Goal: Task Accomplishment & Management: Manage account settings

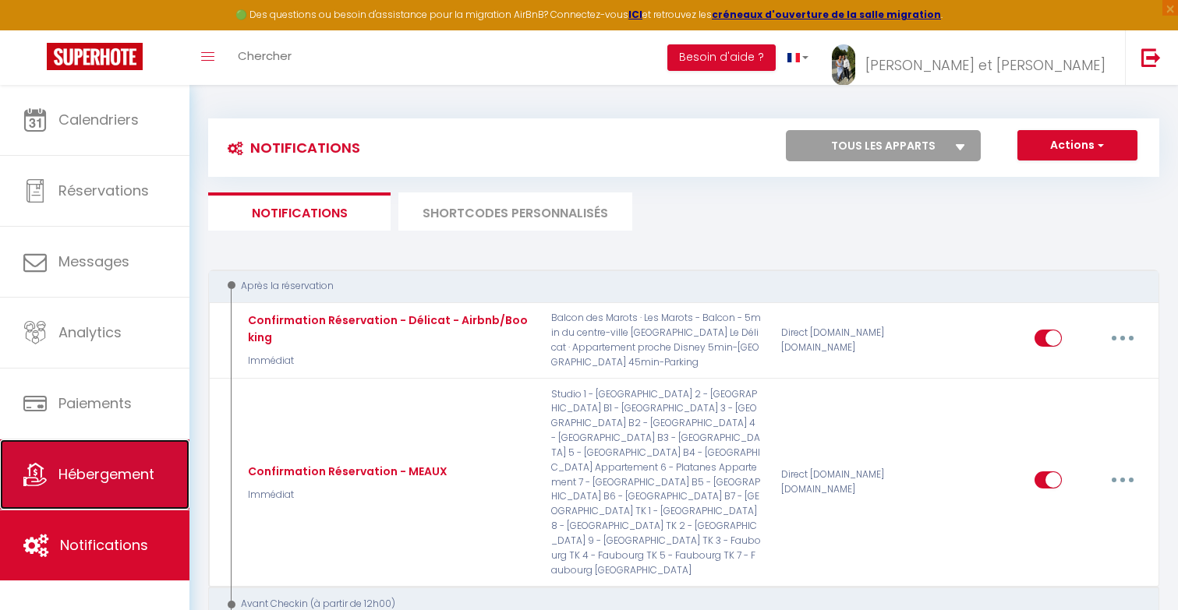
click at [103, 480] on span "Hébergement" at bounding box center [106, 474] width 96 height 19
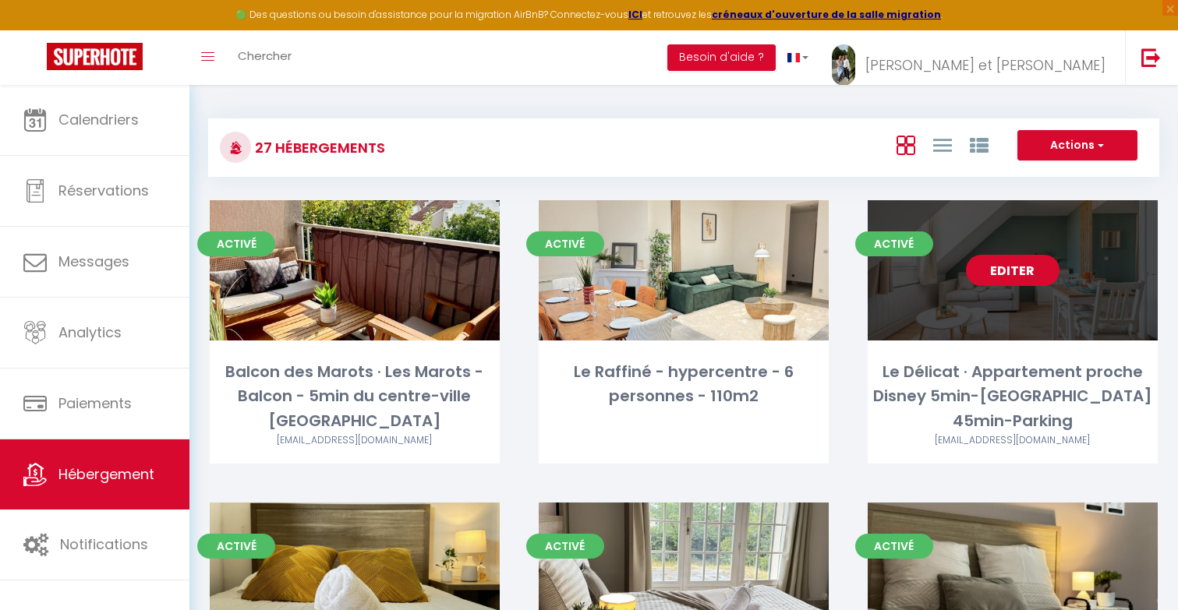
click at [1004, 274] on link "Editer" at bounding box center [1013, 270] width 94 height 31
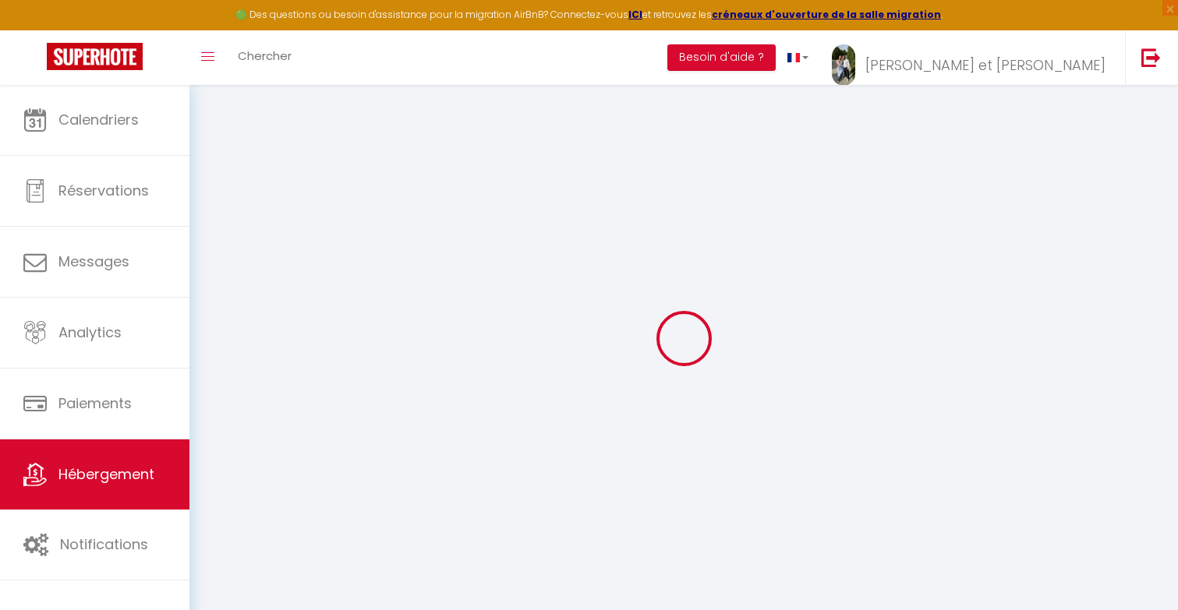
select select "+ 20 %"
select select "+ 18 %"
select select
checkbox input "false"
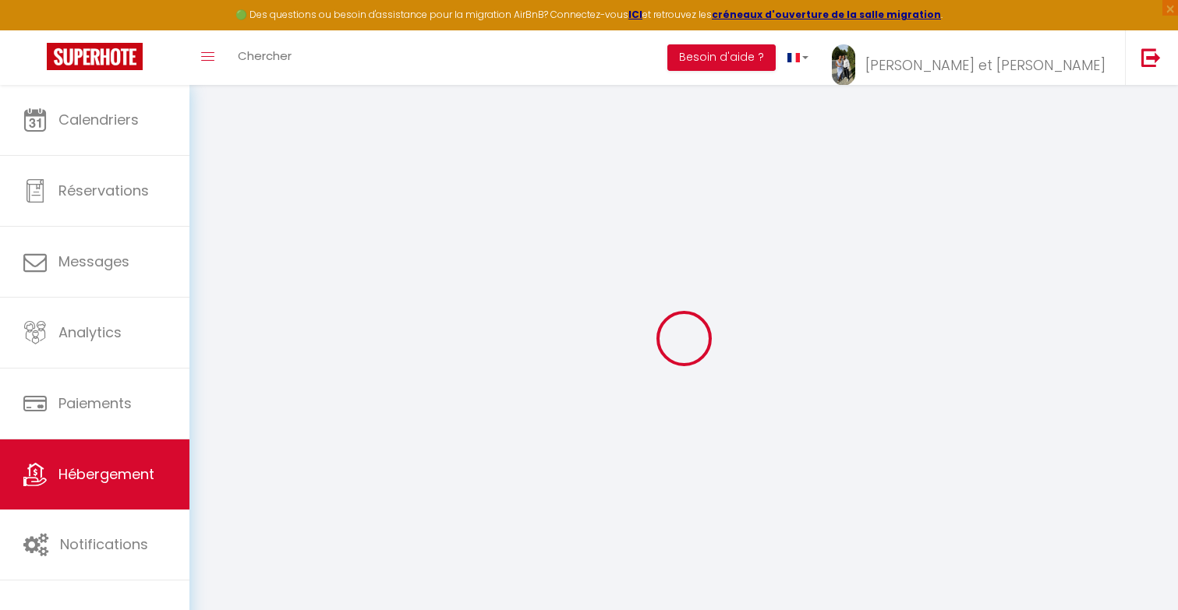
checkbox input "false"
select select
checkbox input "false"
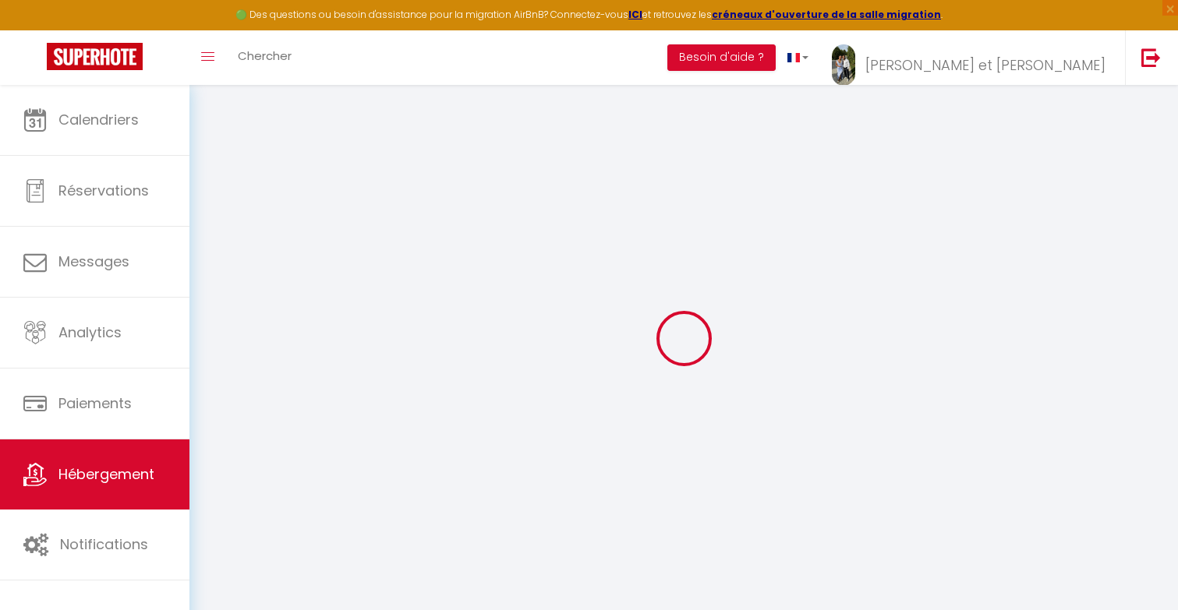
checkbox input "false"
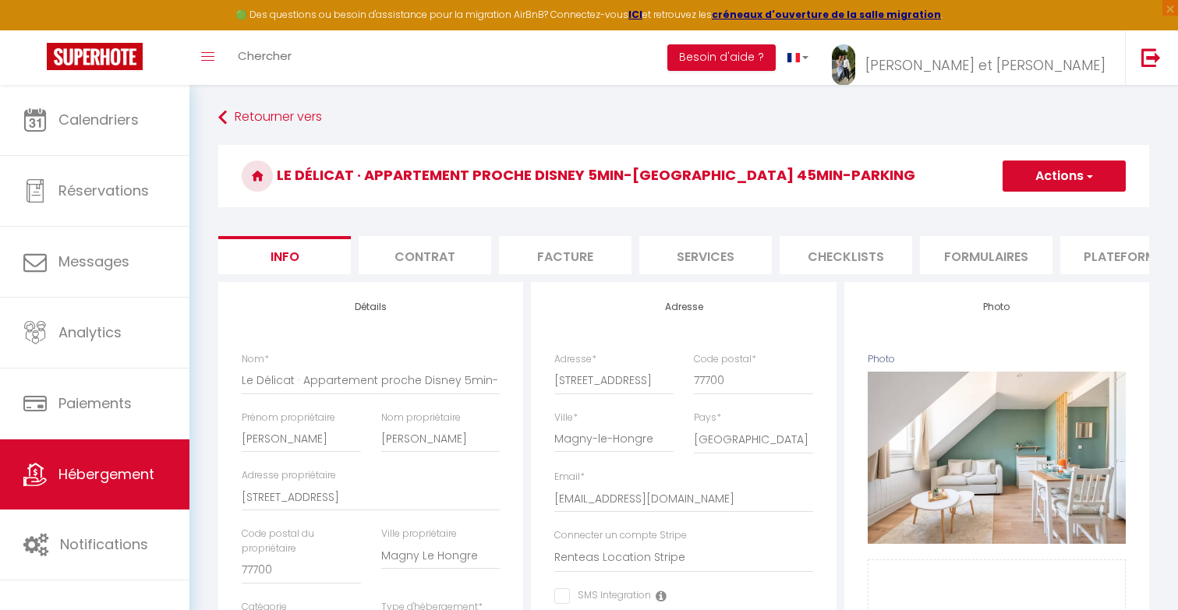
select select
checkbox input "false"
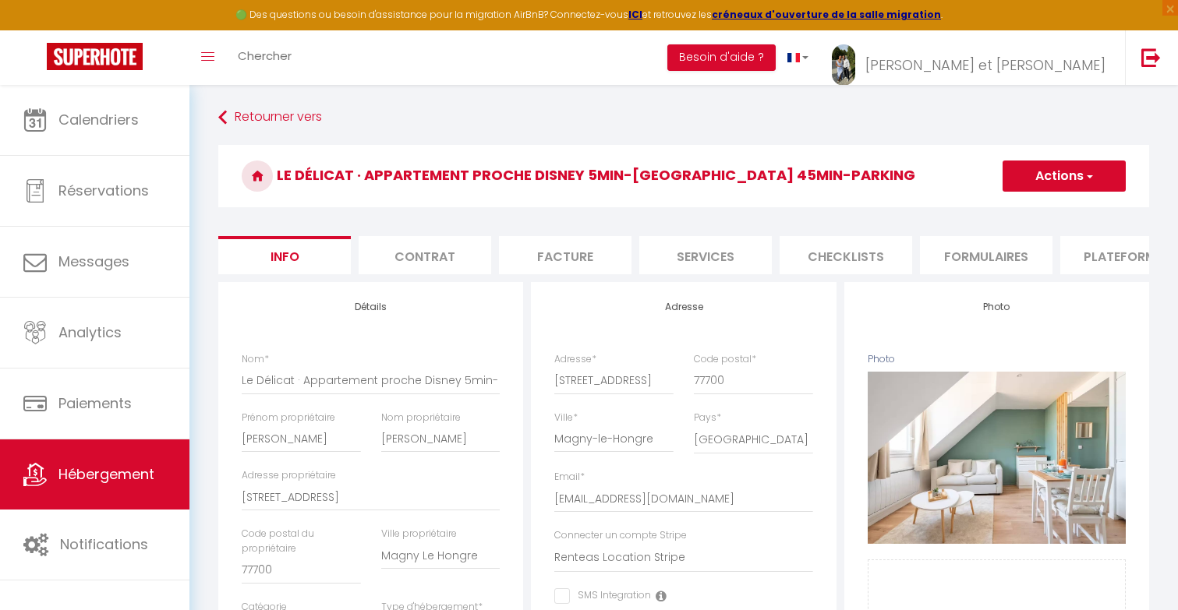
select select "8613-1320427992693529690"
click at [1106, 253] on li "Plateformes" at bounding box center [1126, 255] width 133 height 38
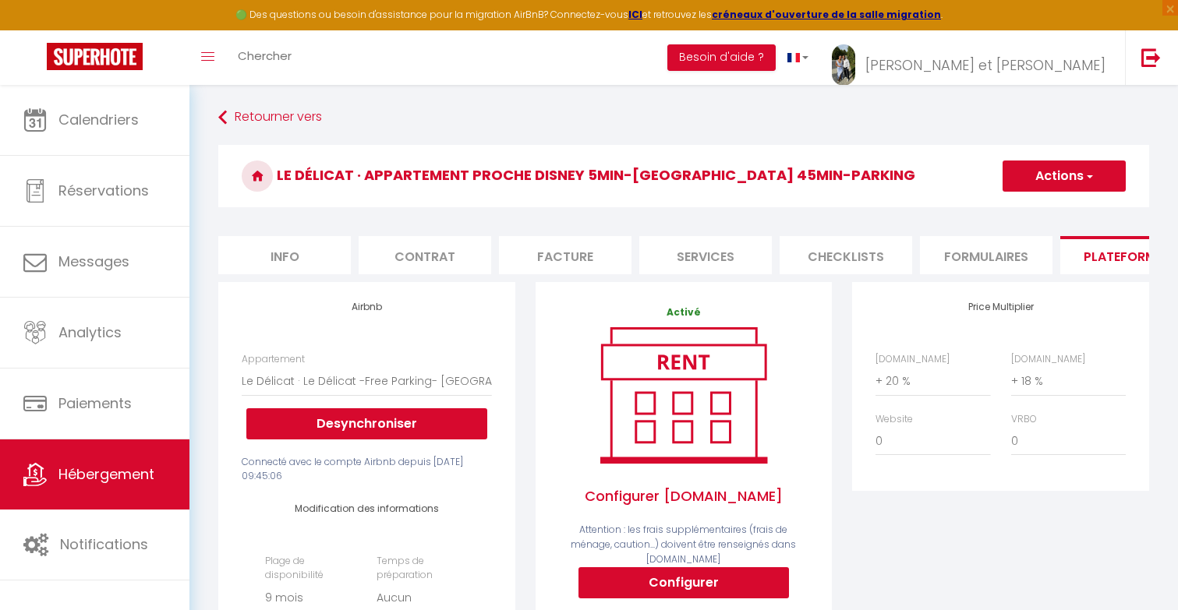
select select
click at [1035, 383] on select "0 + 1 % + 2 % + 3 % + 4 % + 5 % + 6 % + 7 % + 8 % + 9 %" at bounding box center [1068, 381] width 115 height 30
select select "+ 30 %"
click at [1011, 366] on select "0 + 1 % + 2 % + 3 % + 4 % + 5 % + 6 % + 7 % + 8 % + 9 %" at bounding box center [1068, 381] width 115 height 30
select select
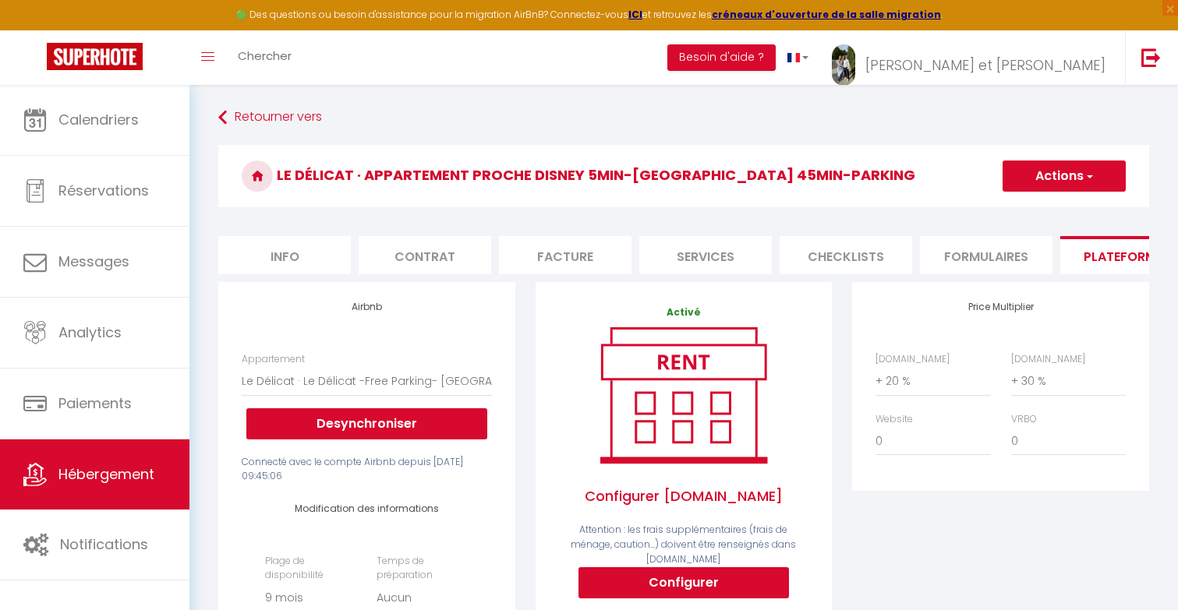
click at [1055, 182] on button "Actions" at bounding box center [1064, 176] width 123 height 31
click at [1051, 214] on link "Enregistrer" at bounding box center [1063, 210] width 123 height 20
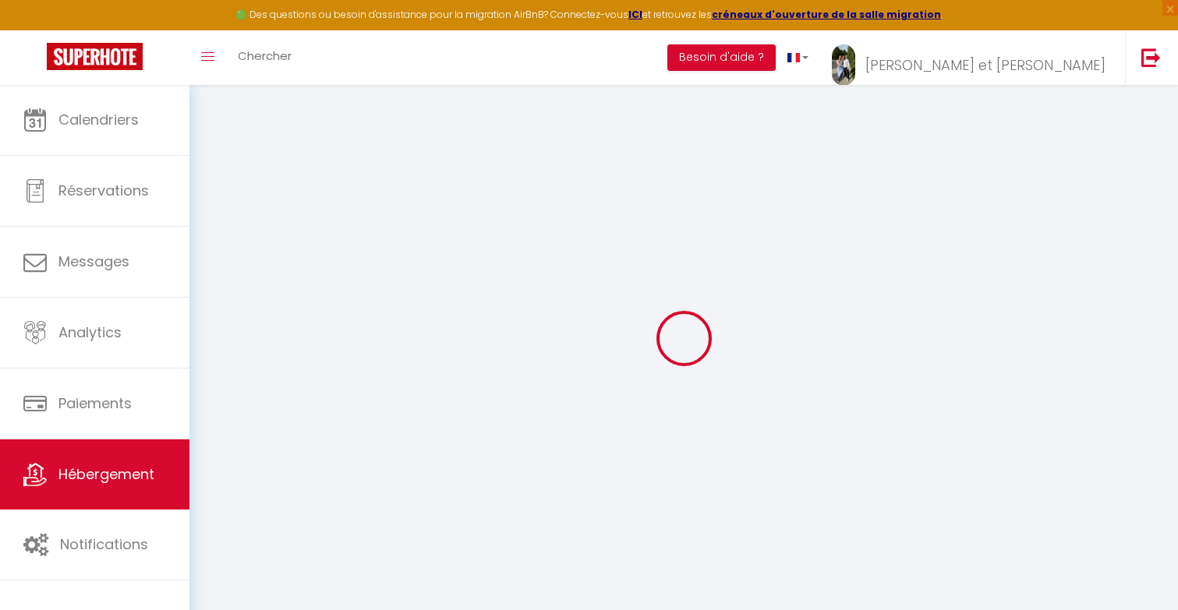
select select "270"
select select "EUR"
select select
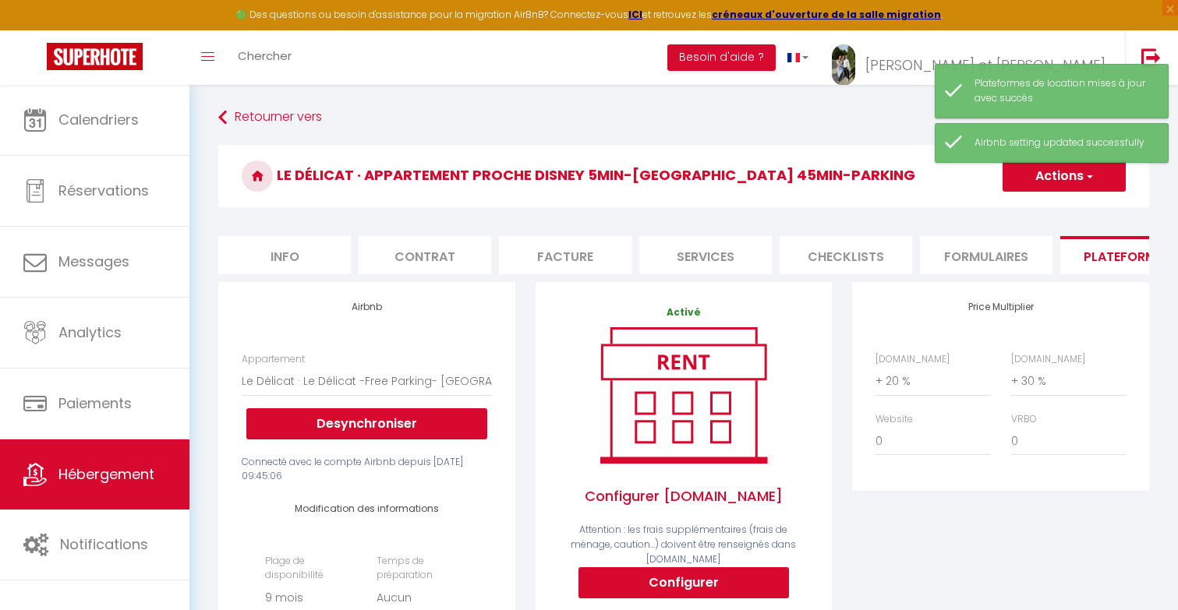
click at [973, 518] on div "Price Multiplier [DOMAIN_NAME] 0 + 1 % + 2 % + 3 % + 4 % + 5 % + 6 % + 7 %" at bounding box center [1000, 621] width 317 height 678
click at [785, 172] on h3 "Le Délicat · Appartement proche Disney 5min-[GEOGRAPHIC_DATA] 45min-Parking" at bounding box center [683, 176] width 931 height 62
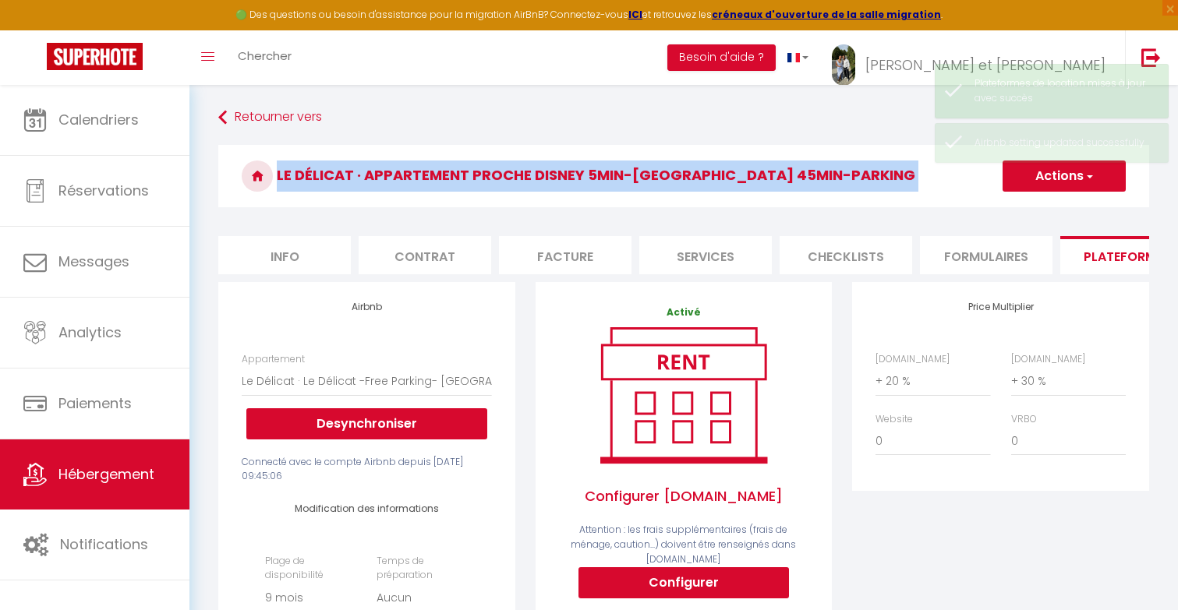
click at [807, 169] on h3 "Le Délicat · Appartement proche Disney 5min-[GEOGRAPHIC_DATA] 45min-Parking" at bounding box center [683, 176] width 931 height 62
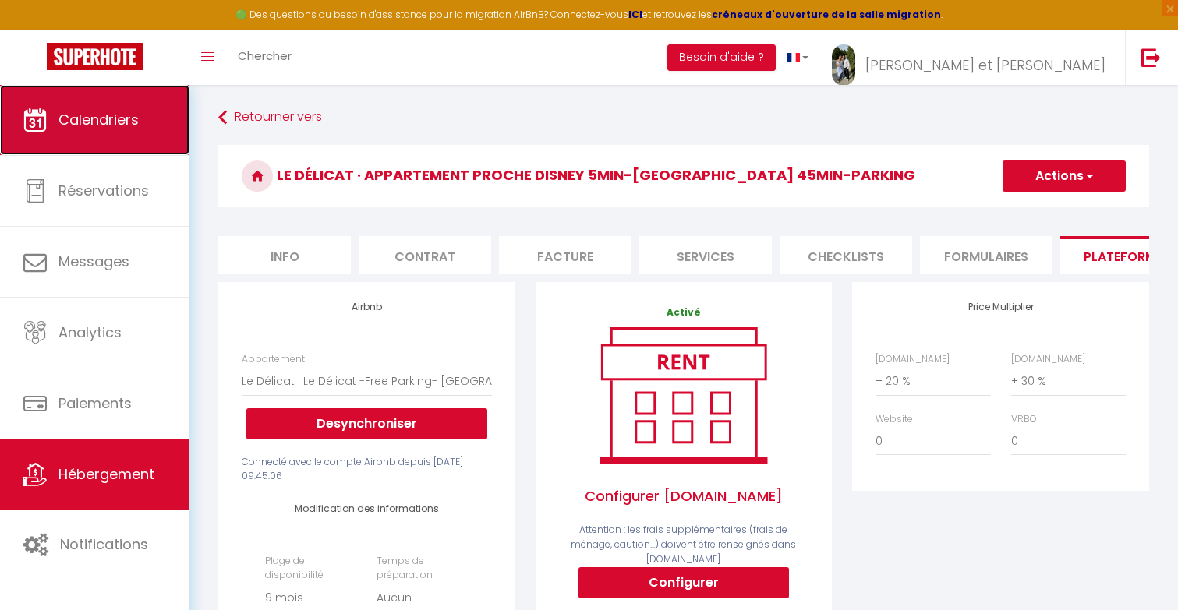
click at [167, 98] on link "Calendriers" at bounding box center [94, 120] width 189 height 70
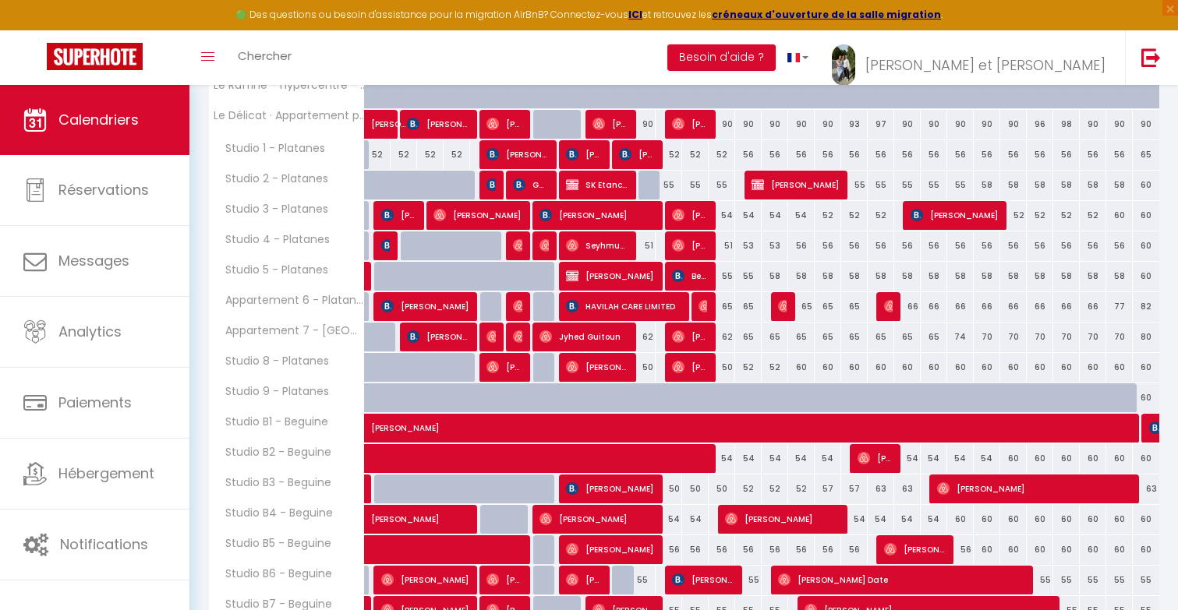
scroll to position [455, 0]
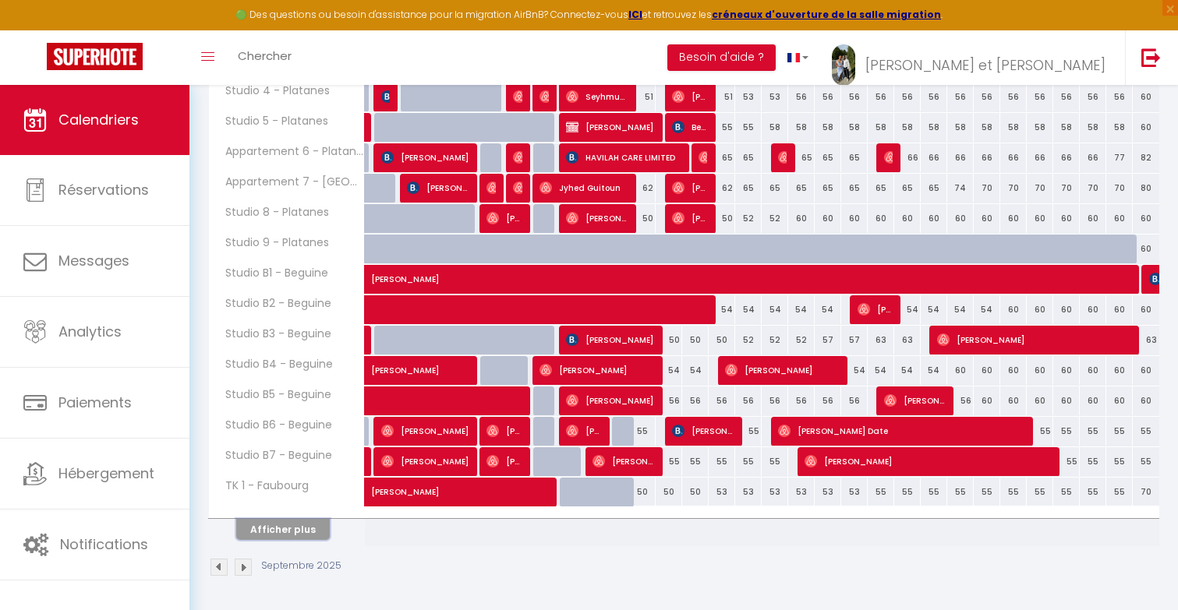
click at [275, 536] on button "Afficher plus" at bounding box center [283, 529] width 94 height 21
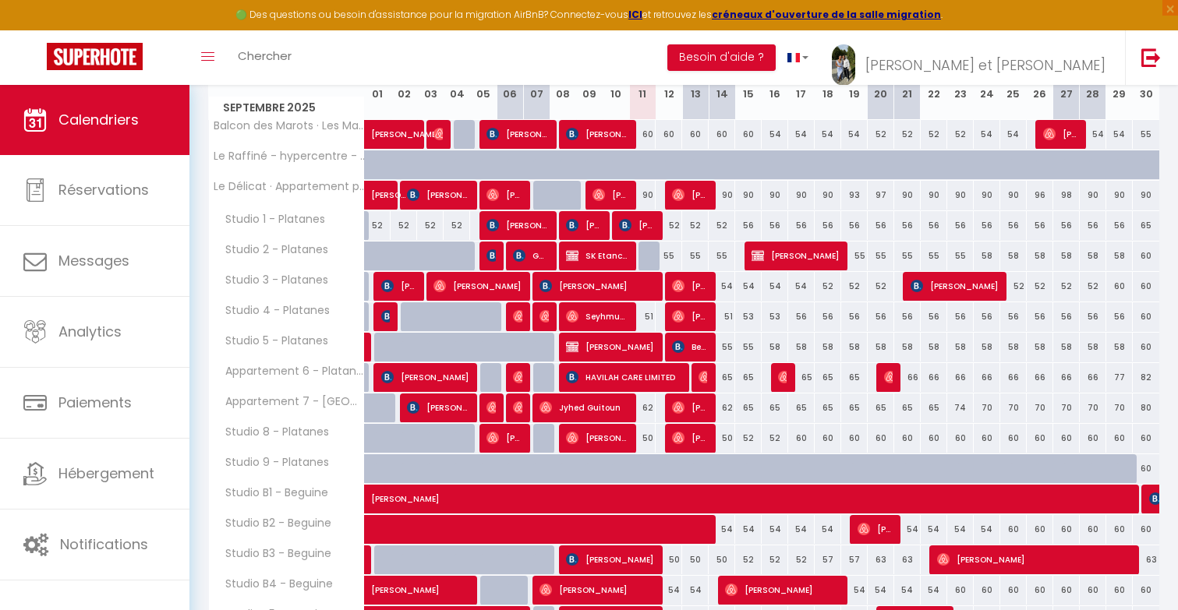
scroll to position [238, 0]
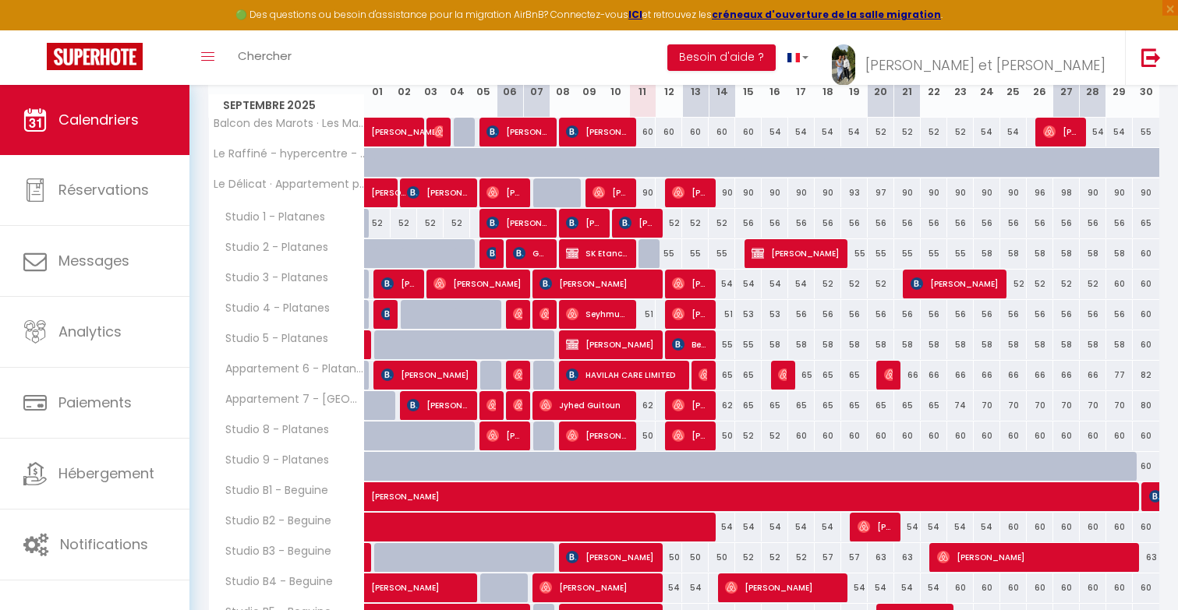
click at [1147, 469] on div "60" at bounding box center [1146, 466] width 27 height 29
type input "60"
type input "[DATE]"
type input "Mer 01 Octobre 2025"
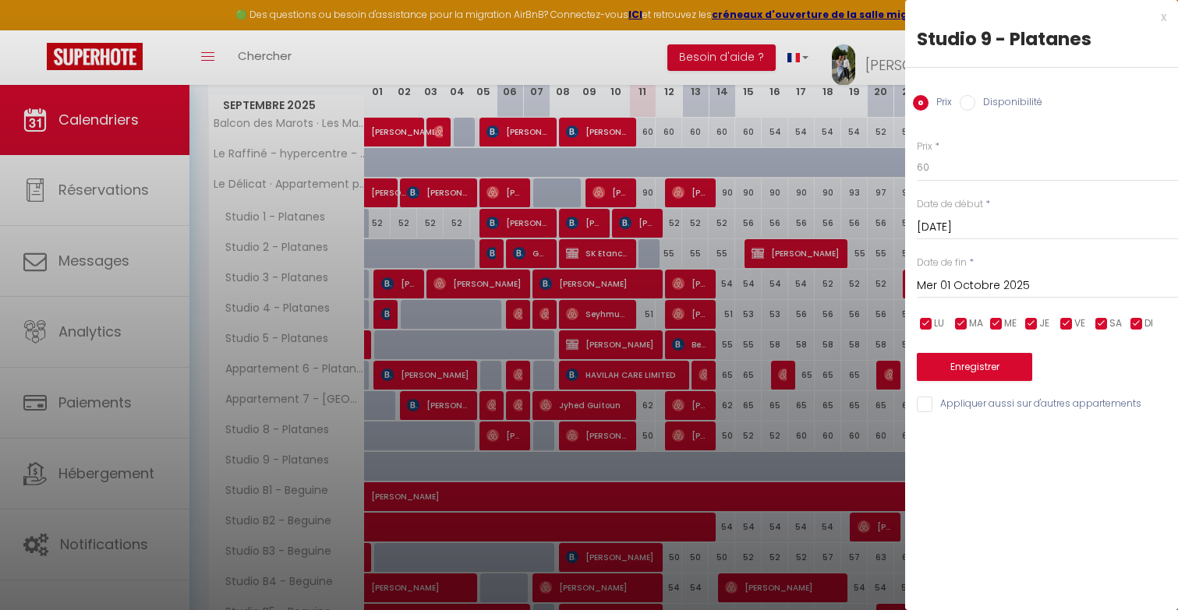
click at [988, 285] on input "Mer 01 Octobre 2025" at bounding box center [1047, 286] width 261 height 20
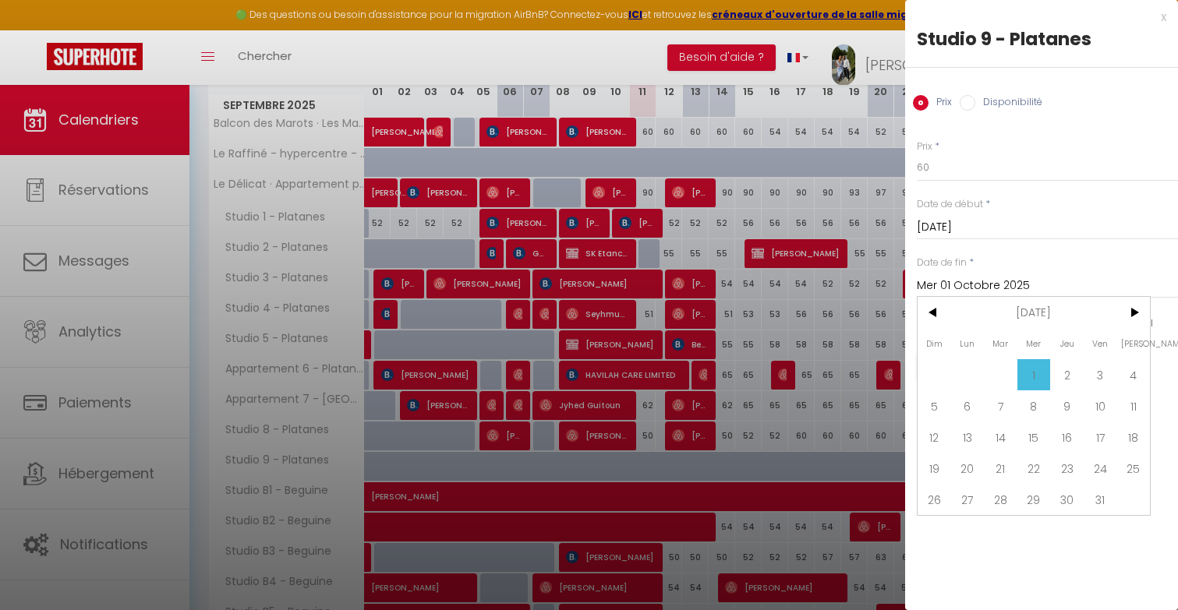
click at [1014, 101] on label "Disponibilité" at bounding box center [1008, 103] width 67 height 17
click at [975, 101] on input "Disponibilité" at bounding box center [968, 103] width 16 height 16
radio input "true"
radio input "false"
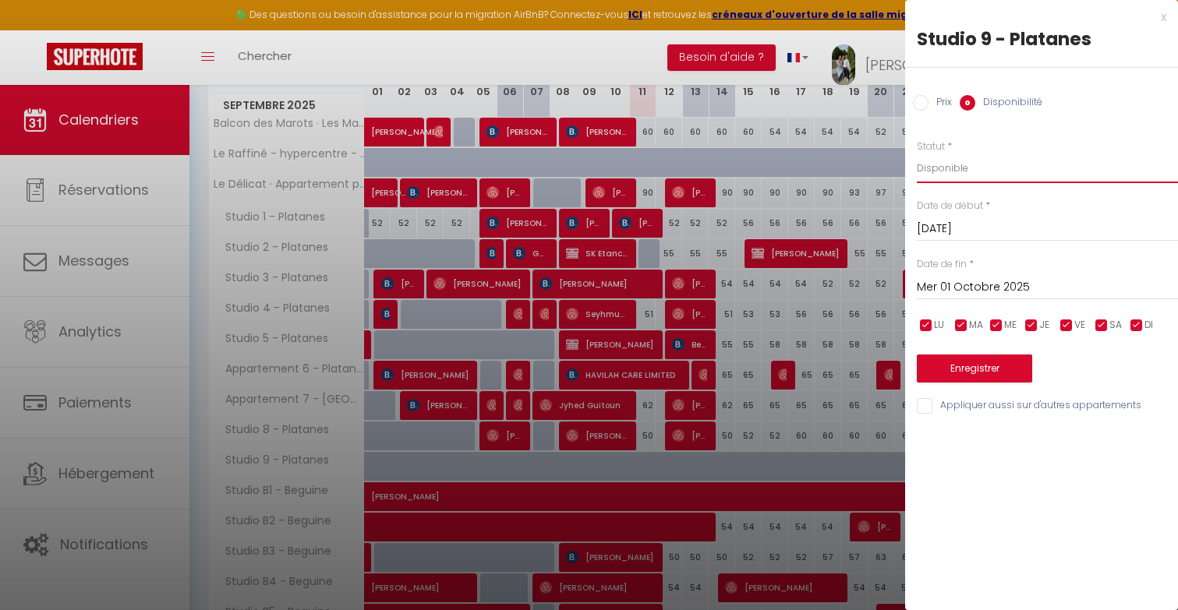
click at [992, 164] on select "Disponible Indisponible" at bounding box center [1047, 169] width 261 height 30
select select "0"
click at [917, 154] on select "Disponible Indisponible" at bounding box center [1047, 169] width 261 height 30
click at [984, 379] on button "Enregistrer" at bounding box center [974, 369] width 115 height 28
